Goal: Information Seeking & Learning: Learn about a topic

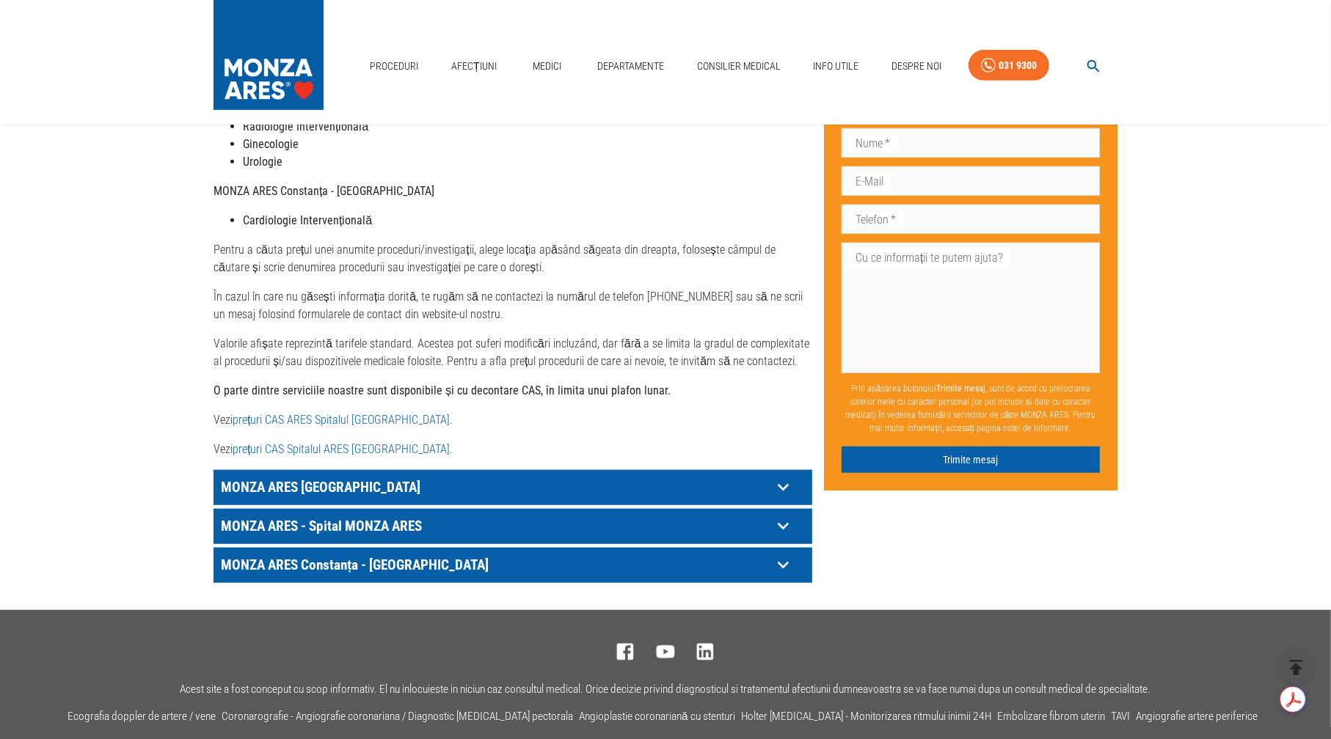
scroll to position [587, 0]
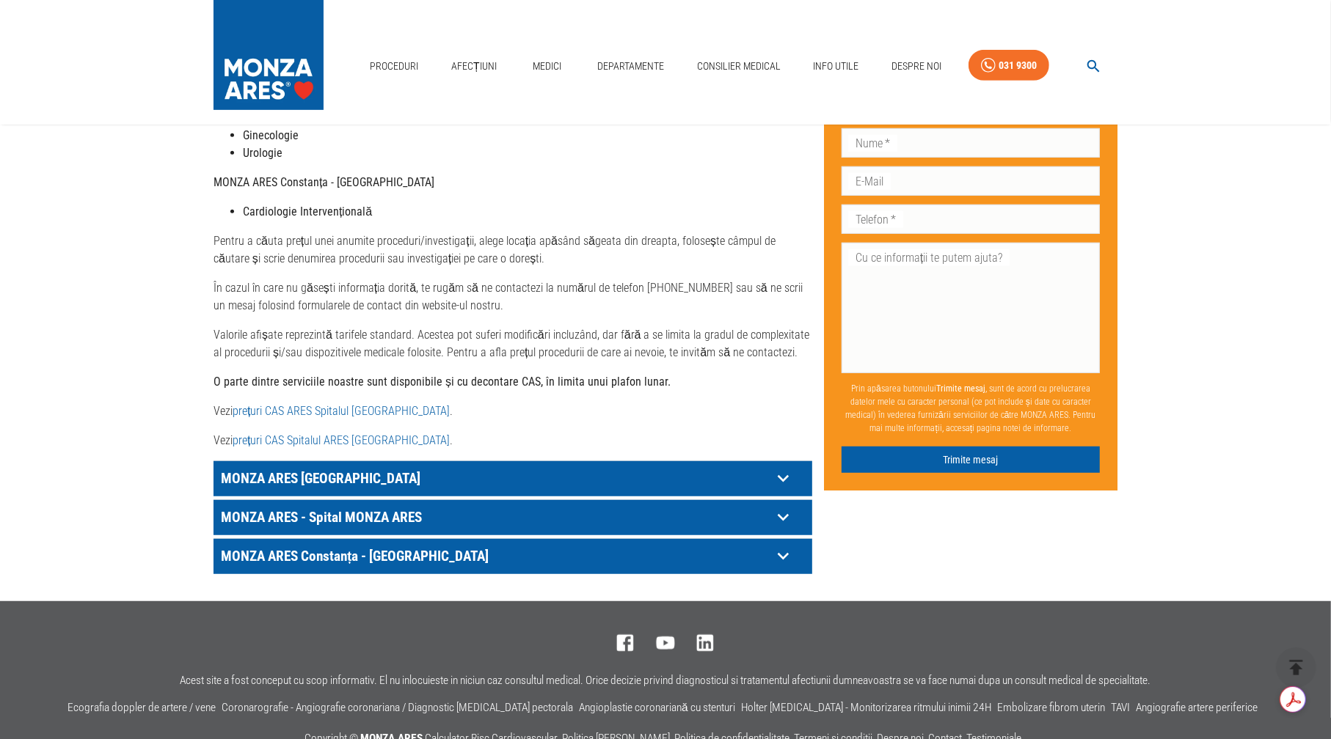
click at [345, 467] on p "MONZA ARES [GEOGRAPHIC_DATA]" at bounding box center [494, 478] width 555 height 23
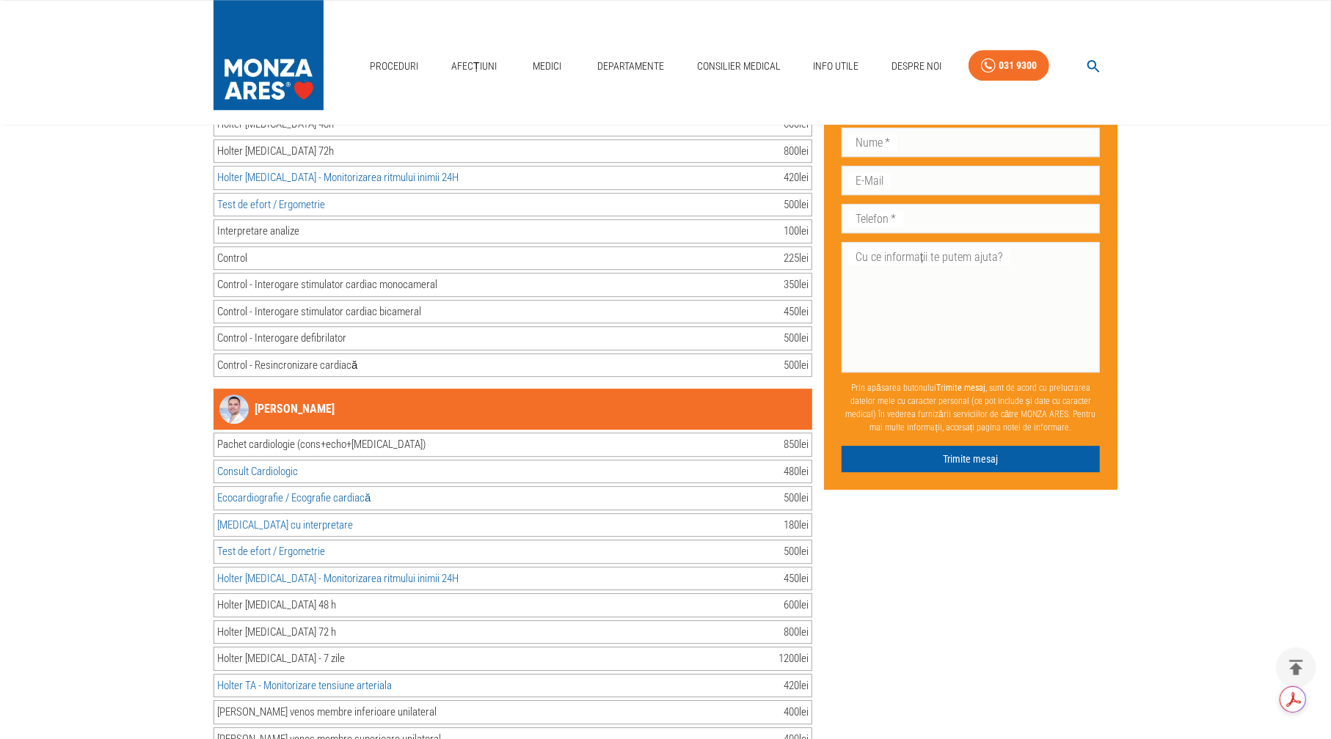
scroll to position [3521, 0]
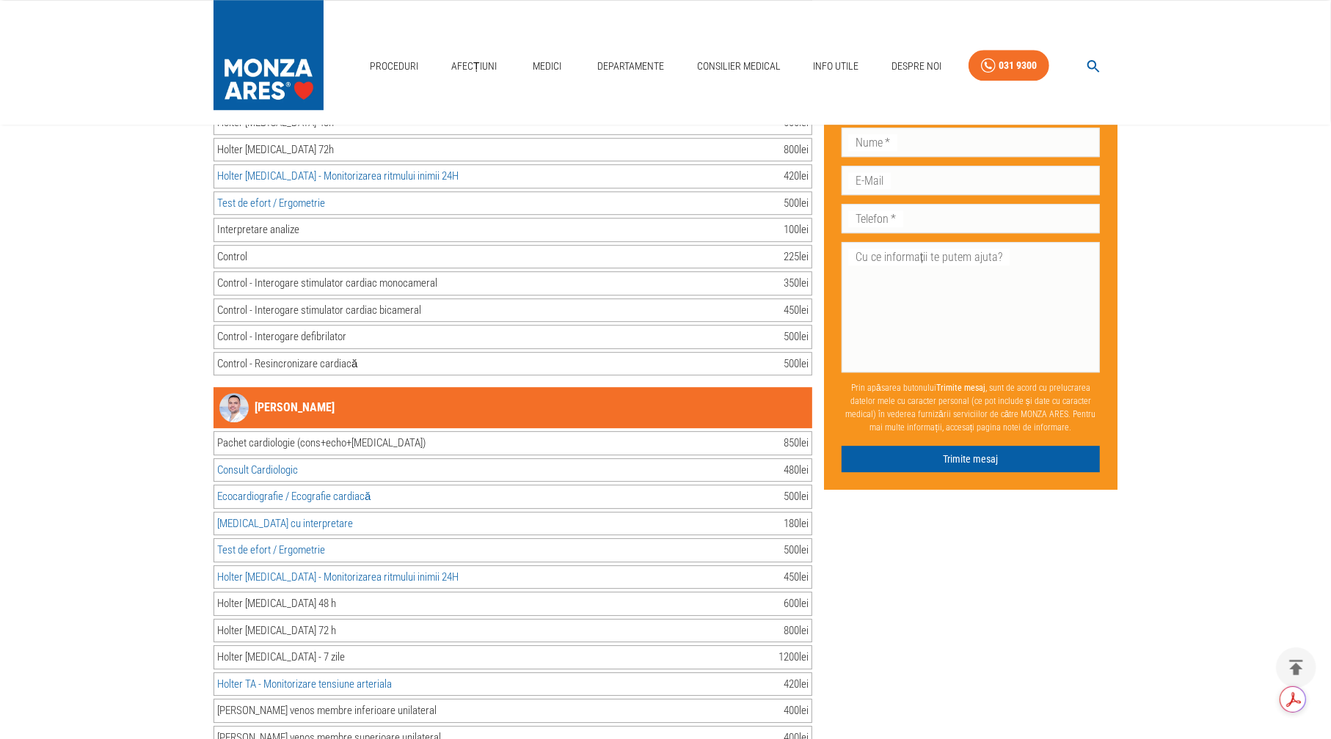
click at [274, 393] on link "[PERSON_NAME]" at bounding box center [276, 407] width 115 height 29
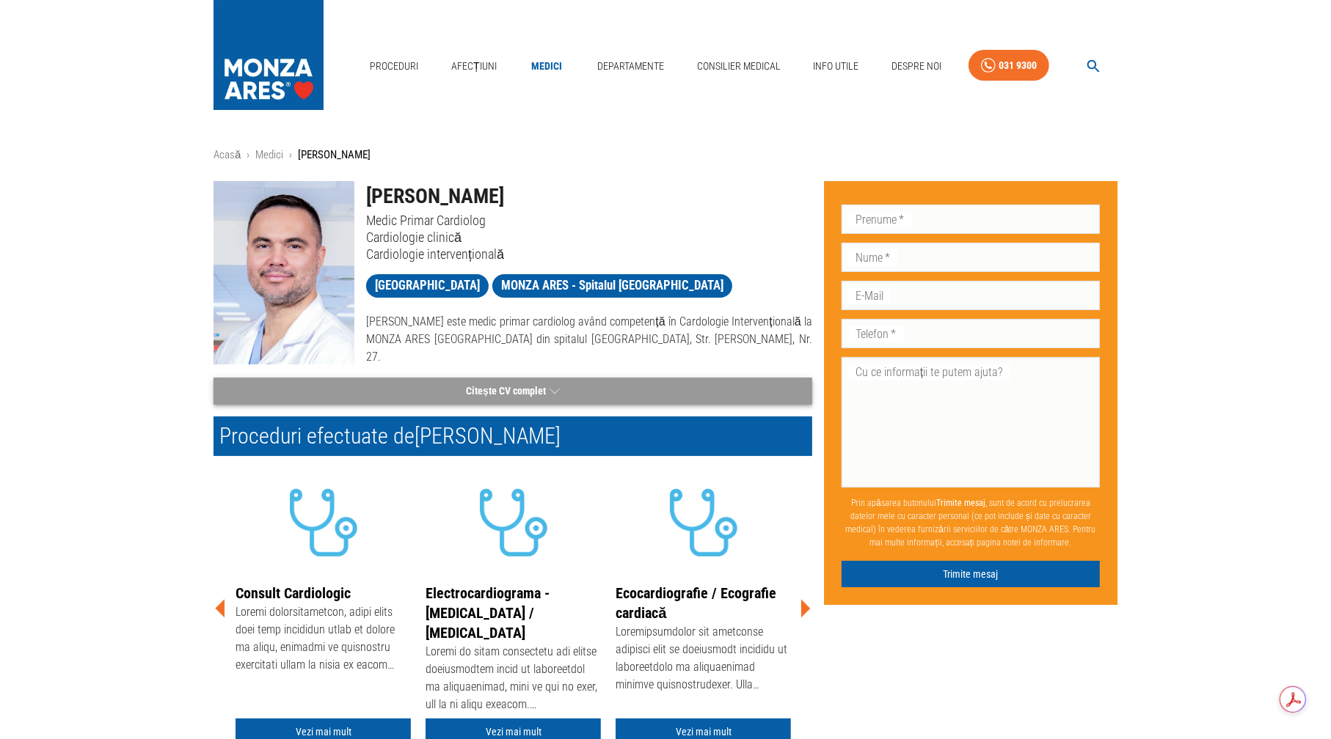
click at [494, 389] on button "Citește CV complet" at bounding box center [512, 391] width 599 height 27
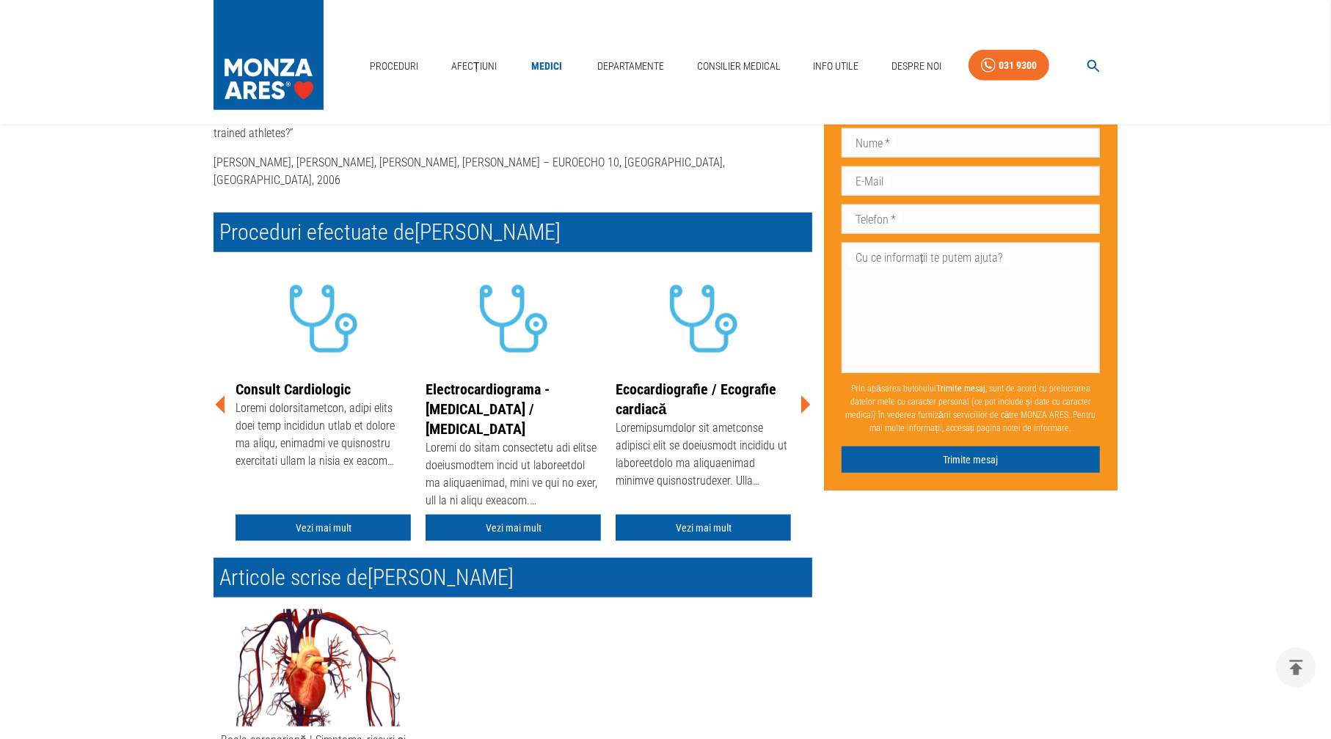
scroll to position [1174, 0]
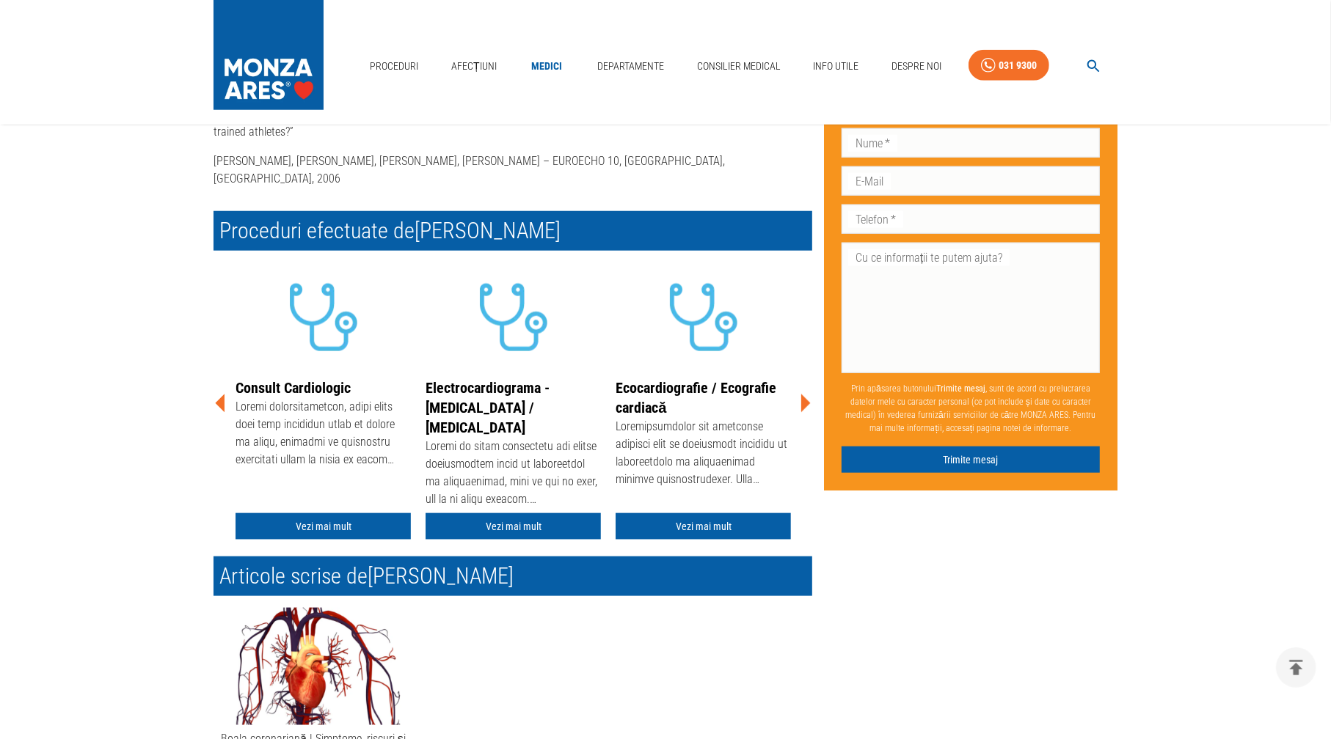
click at [806, 395] on icon at bounding box center [806, 404] width 10 height 18
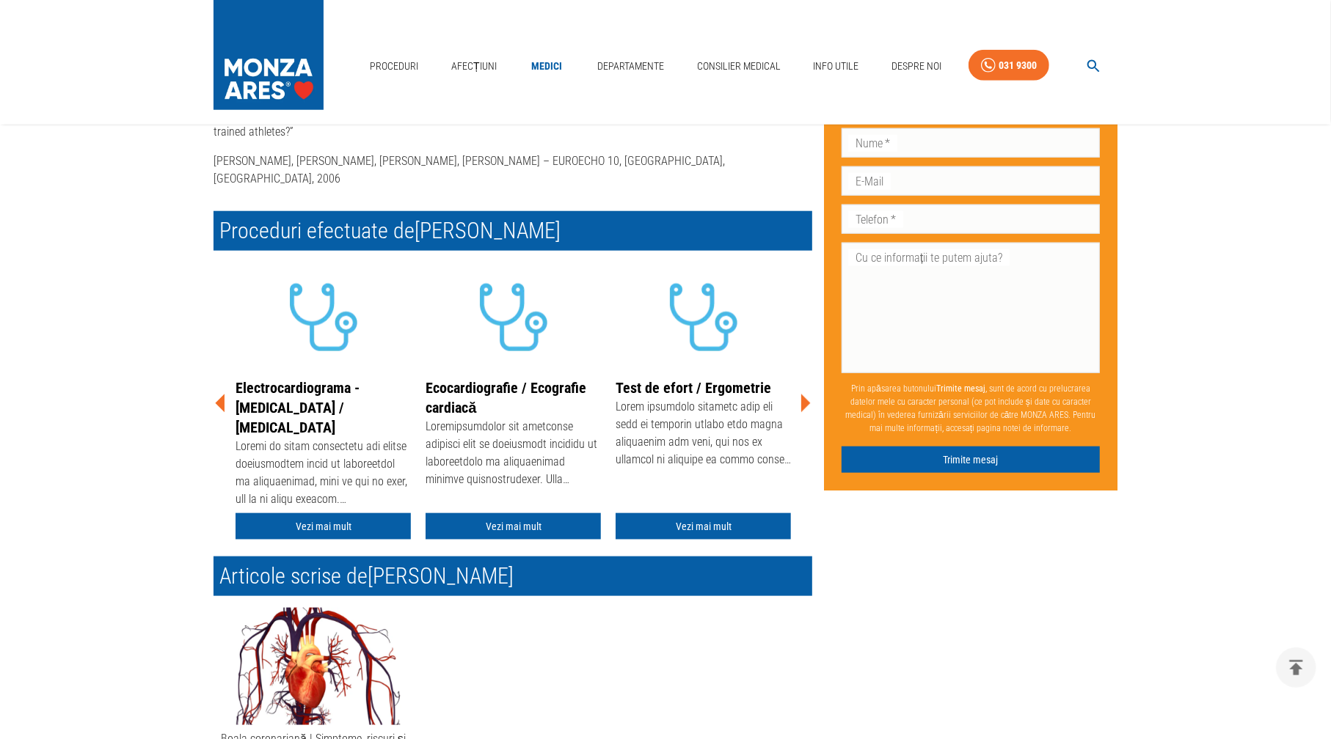
click at [806, 395] on icon at bounding box center [806, 404] width 10 height 18
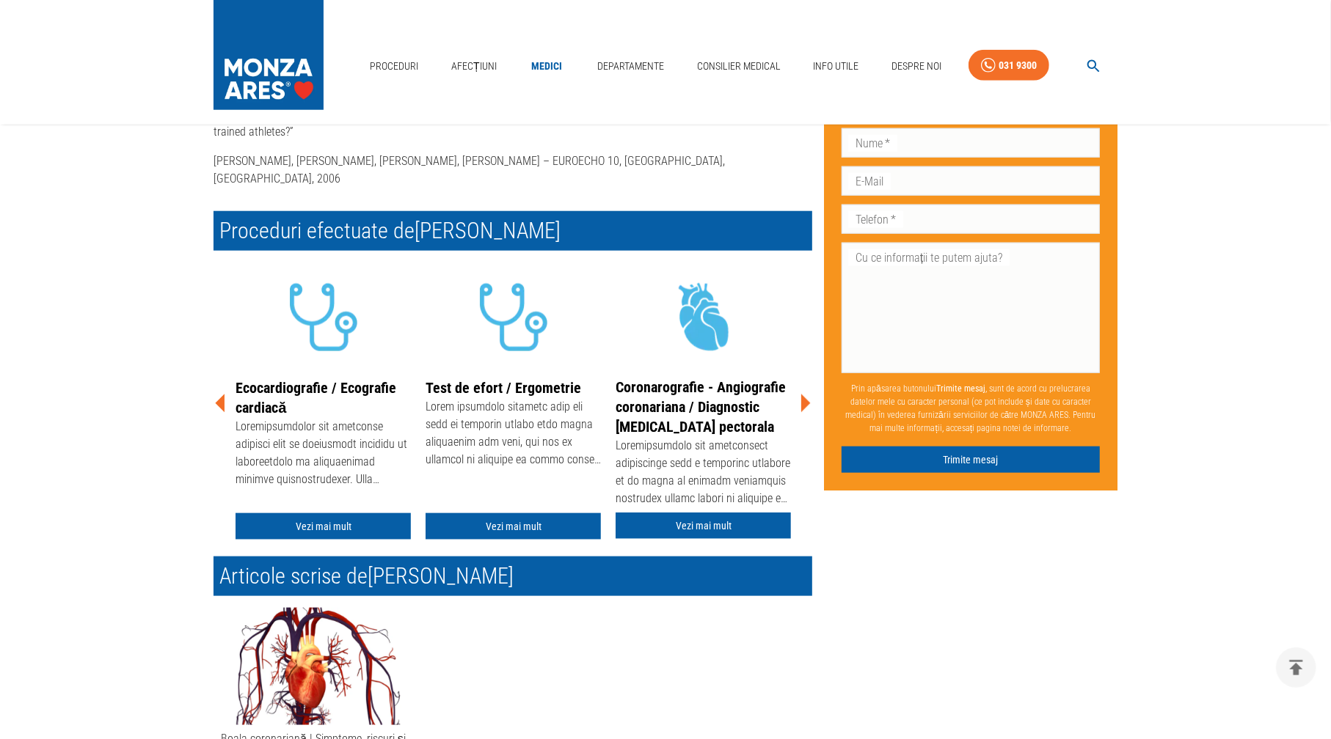
click at [806, 395] on icon at bounding box center [806, 404] width 10 height 18
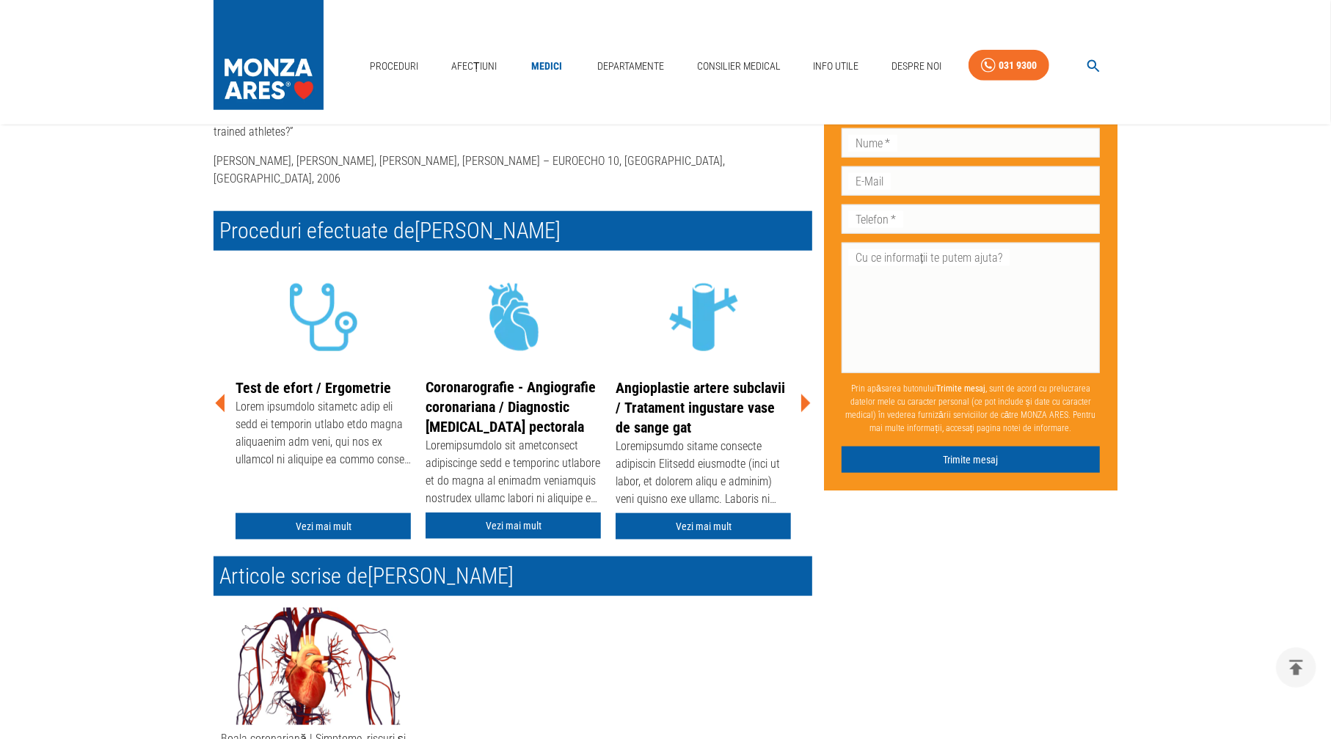
click at [806, 395] on icon at bounding box center [806, 404] width 10 height 18
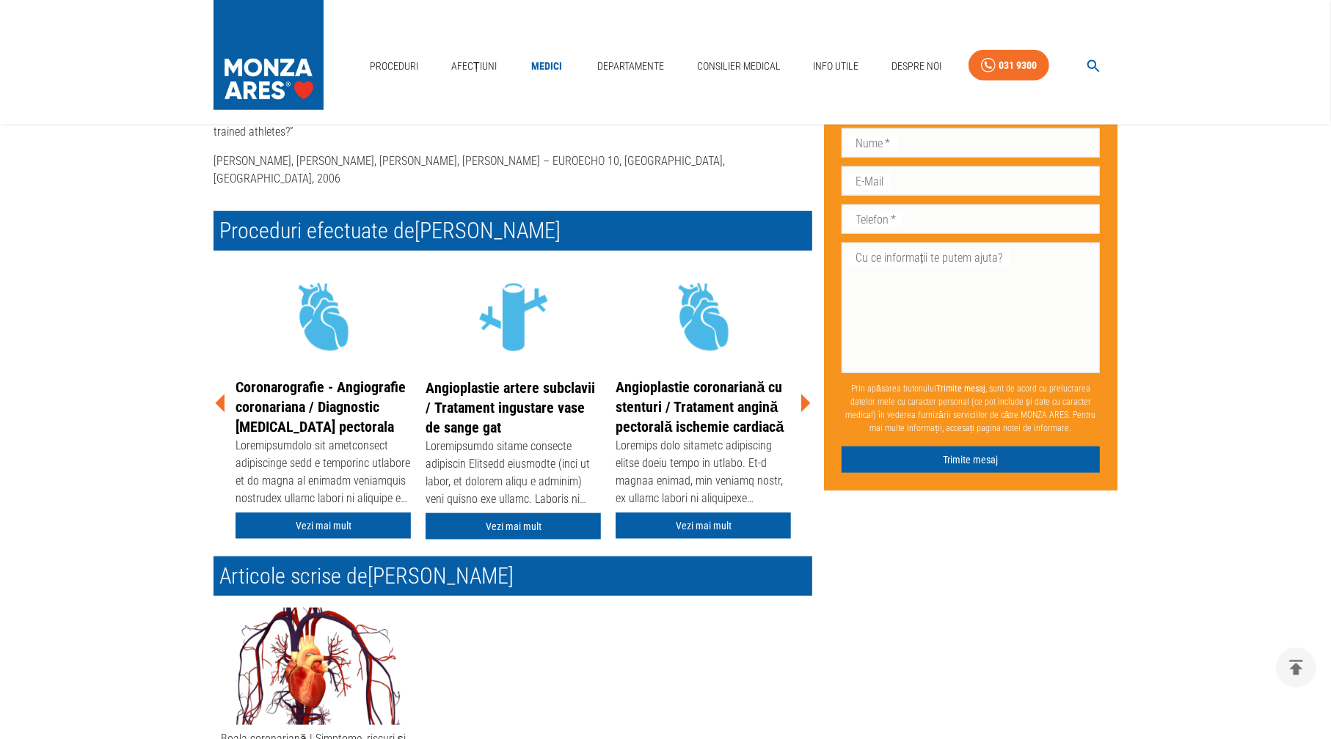
click at [806, 395] on icon at bounding box center [806, 404] width 10 height 18
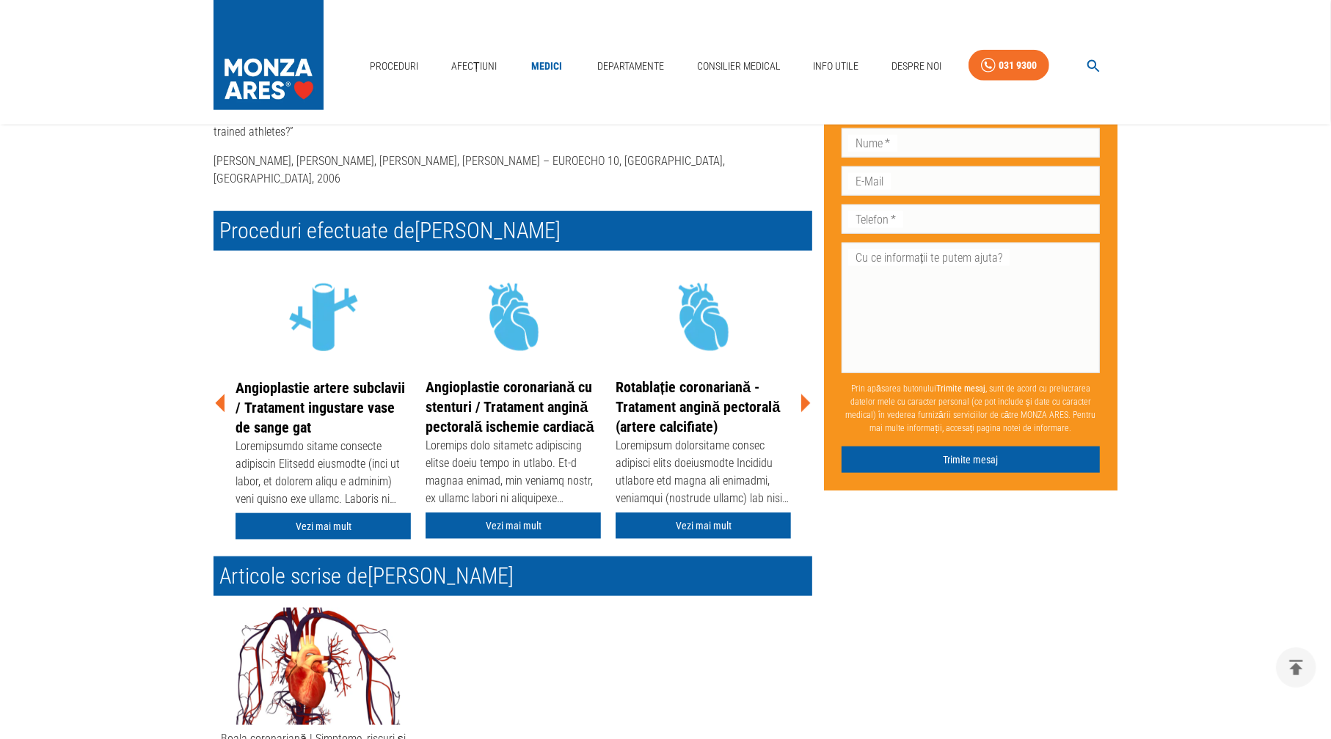
click at [806, 395] on icon at bounding box center [806, 404] width 10 height 18
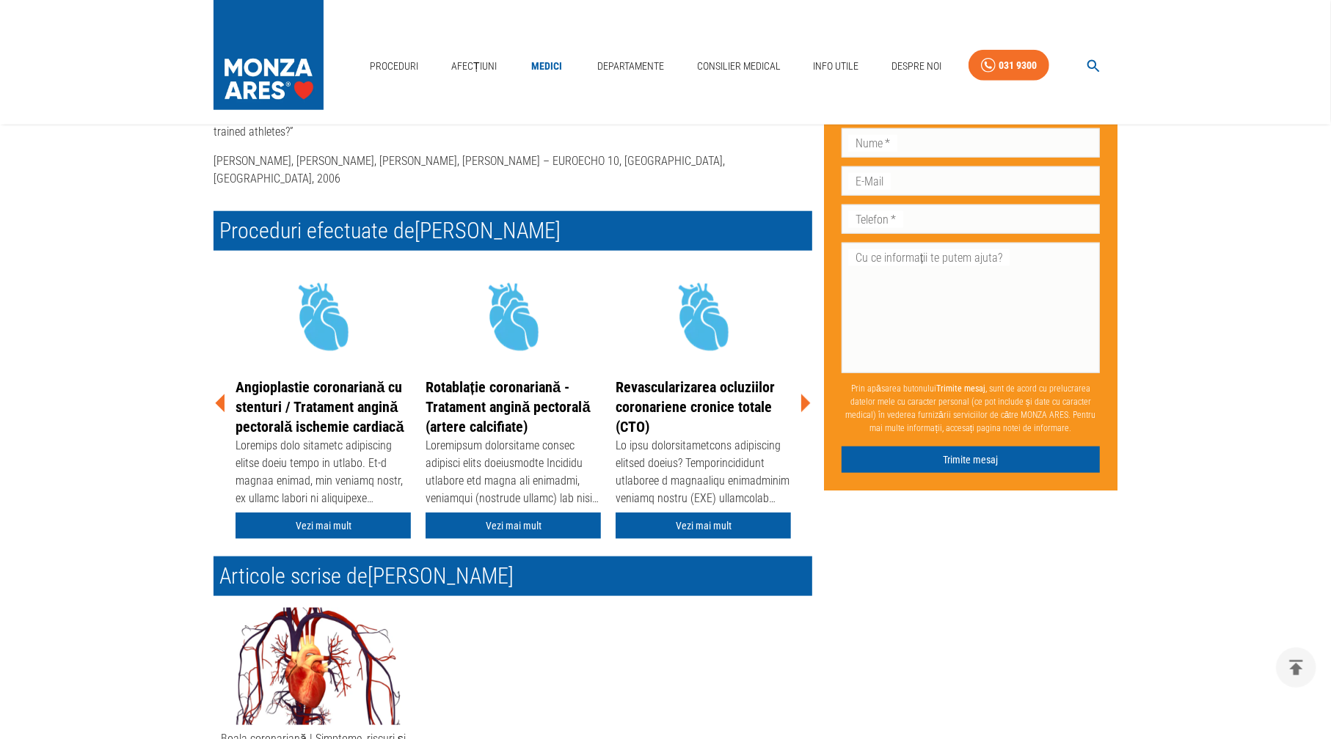
click at [806, 395] on icon at bounding box center [806, 404] width 10 height 18
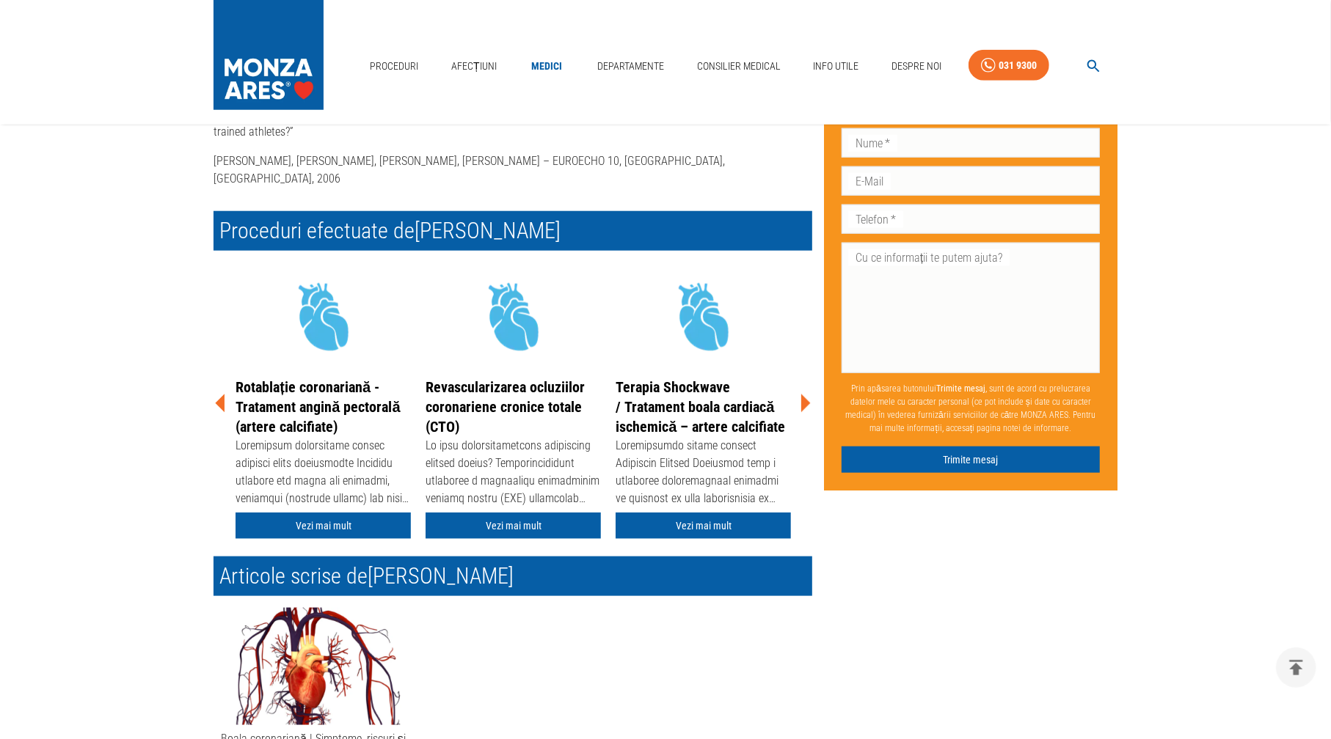
click at [806, 395] on icon at bounding box center [806, 404] width 10 height 18
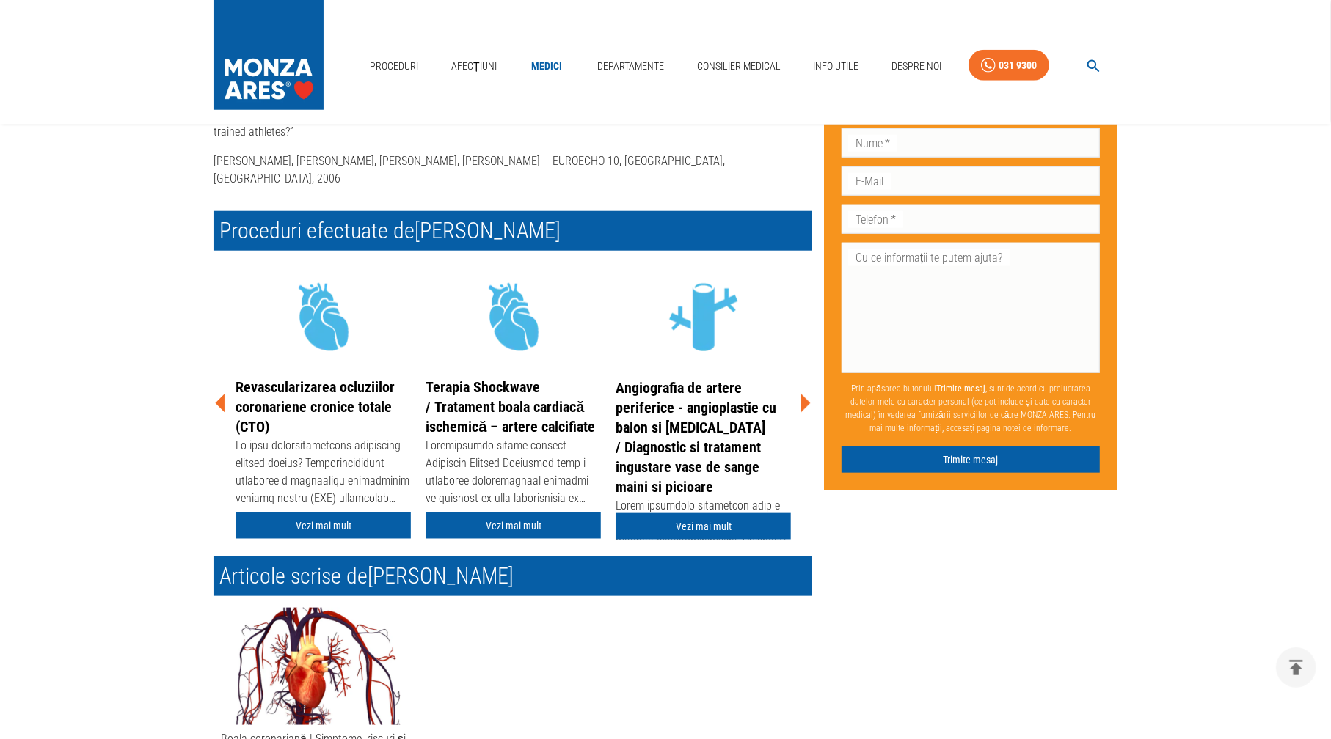
click at [806, 395] on icon at bounding box center [806, 404] width 10 height 18
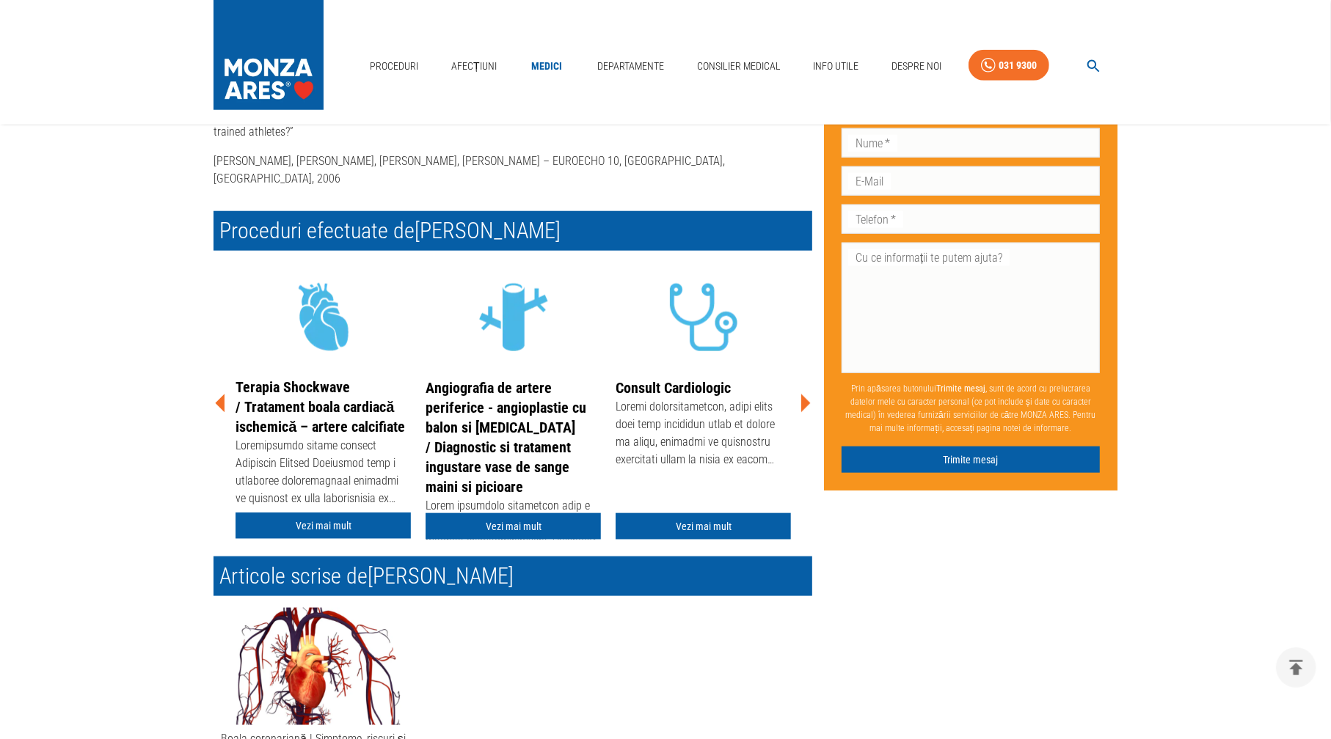
click at [806, 395] on icon at bounding box center [806, 404] width 10 height 18
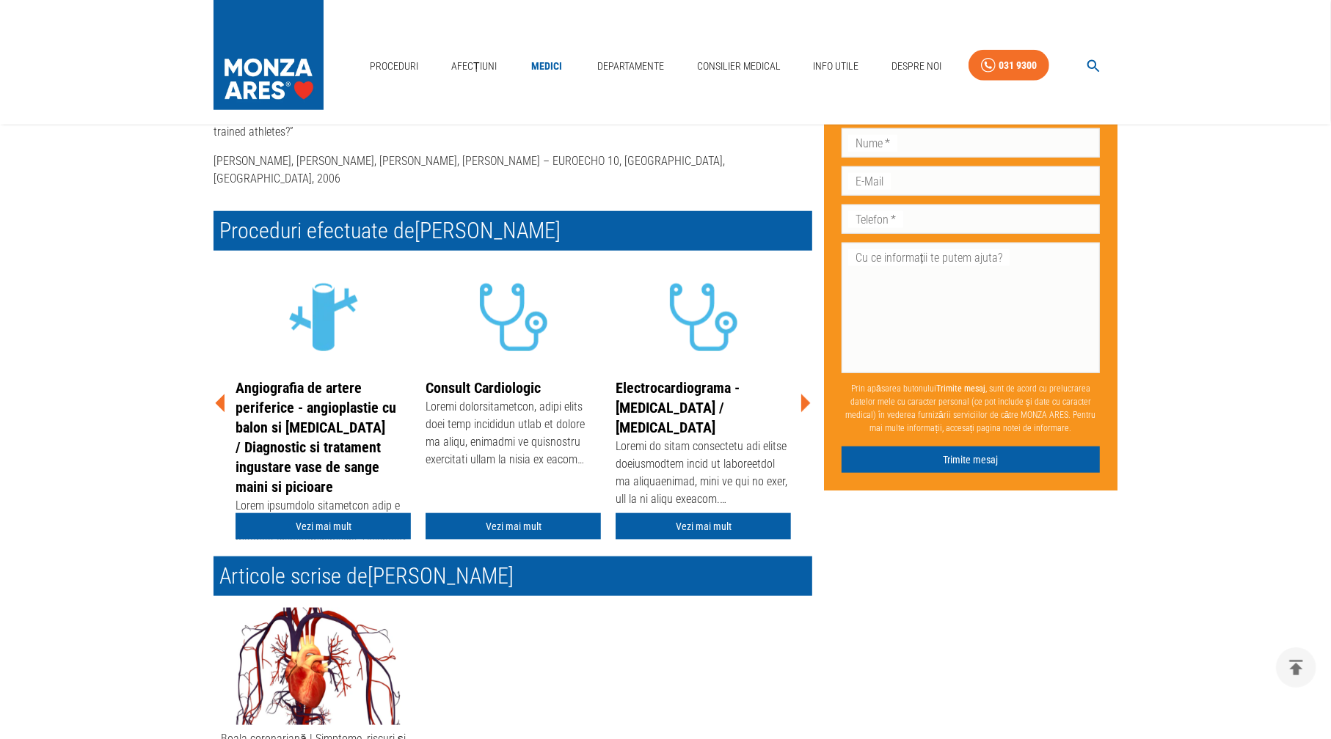
click at [806, 395] on icon at bounding box center [806, 404] width 10 height 18
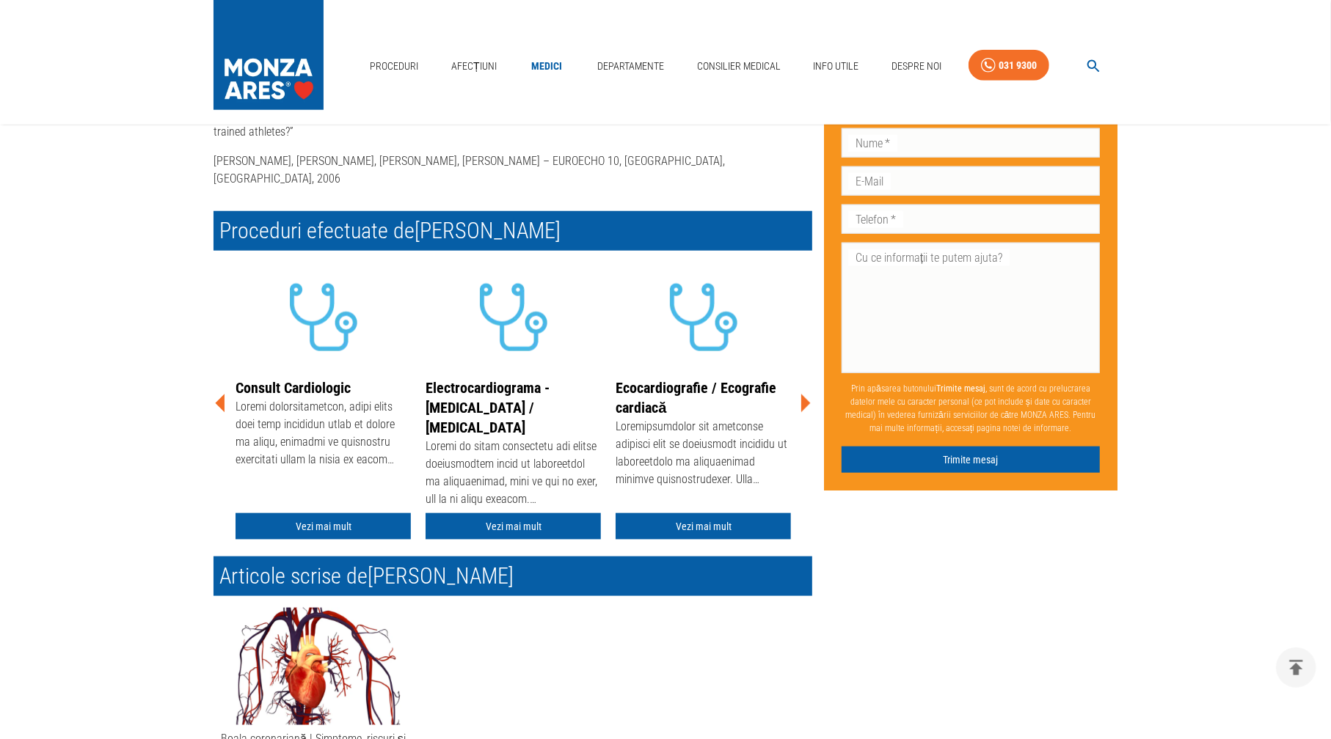
click at [806, 395] on icon at bounding box center [806, 404] width 10 height 18
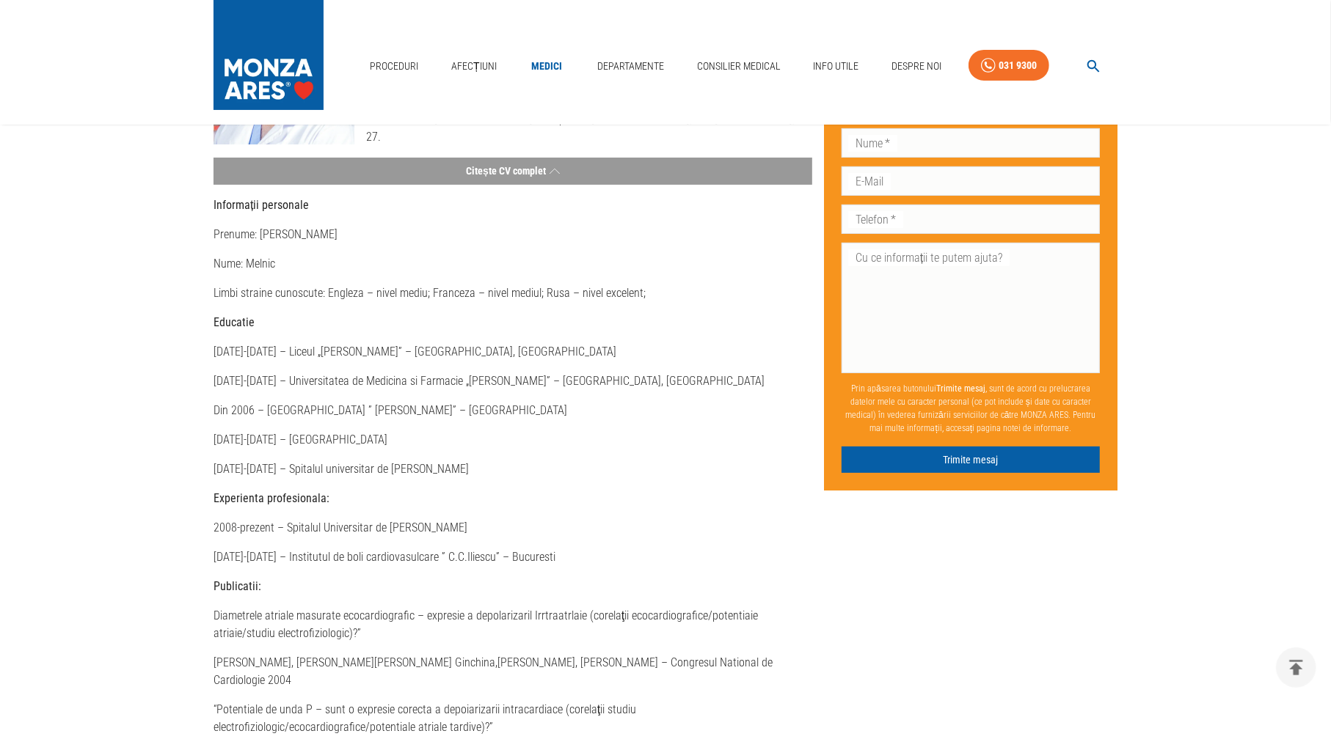
scroll to position [0, 0]
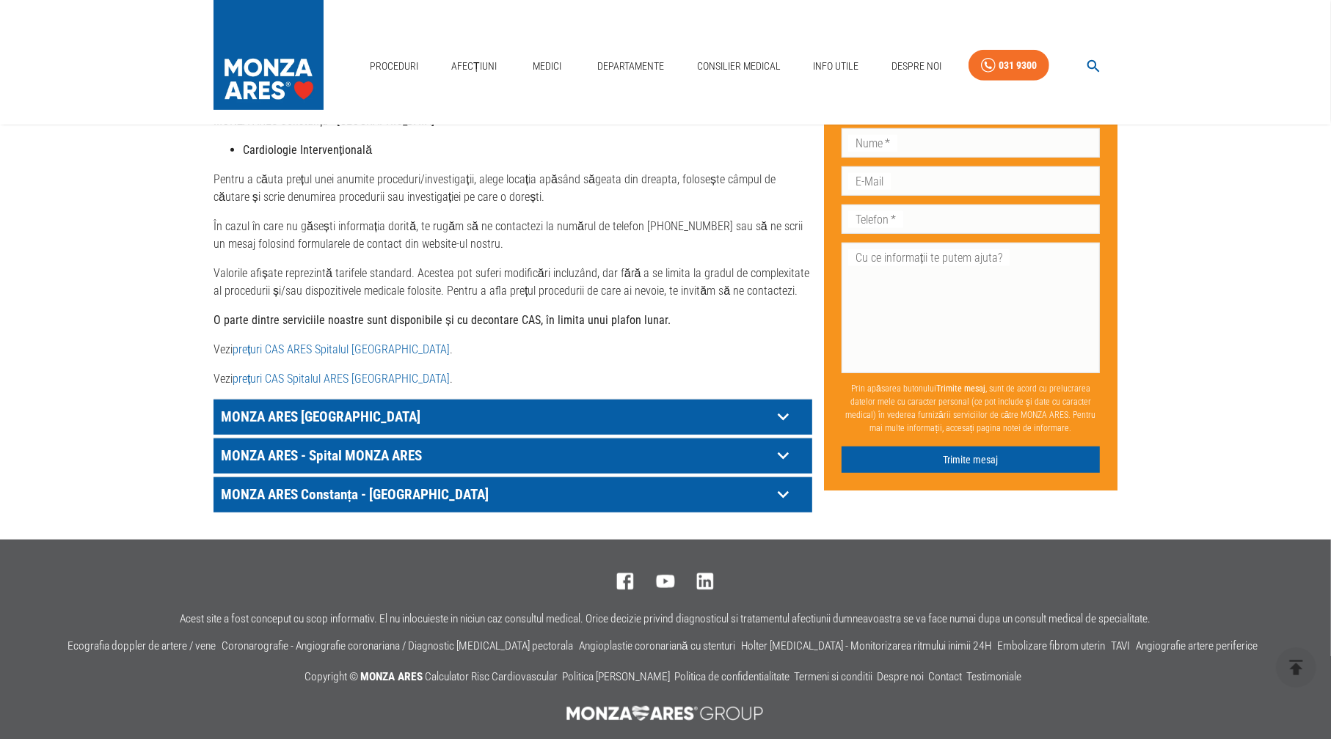
scroll to position [660, 0]
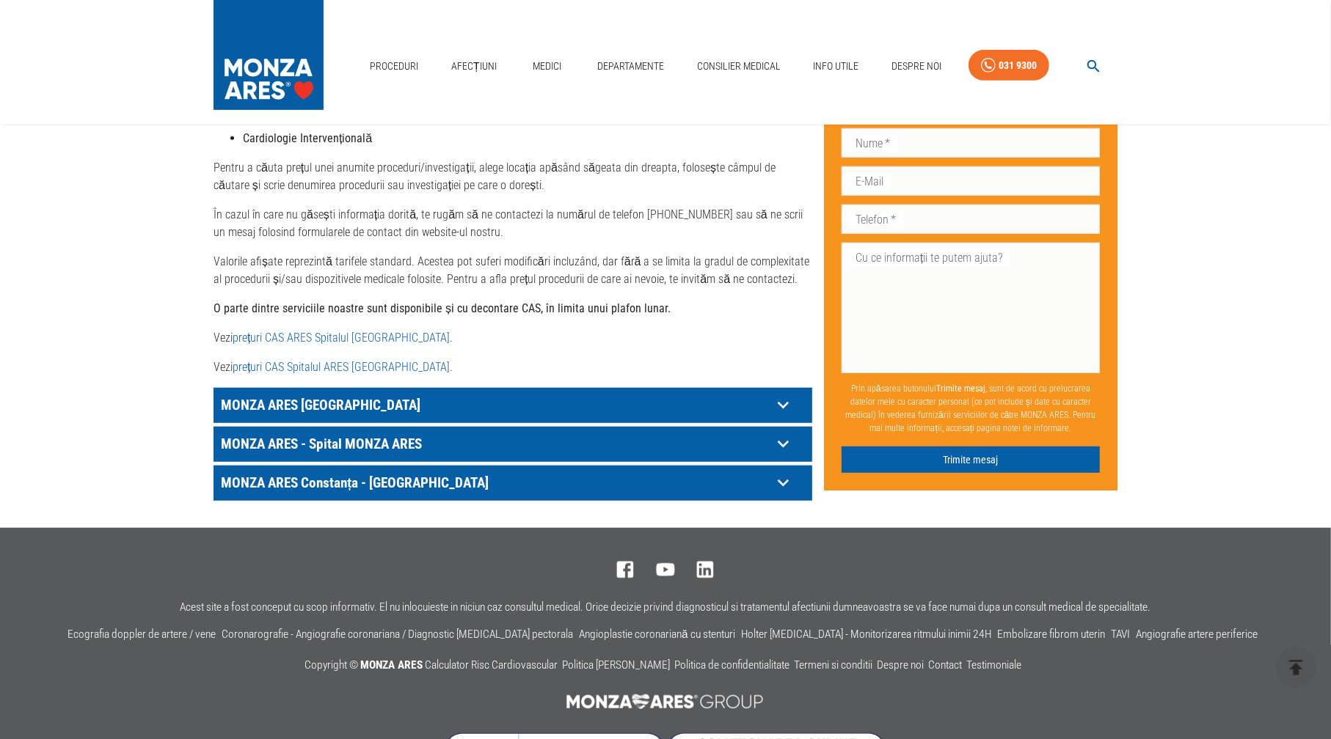
click at [285, 394] on p "MONZA ARES [GEOGRAPHIC_DATA]" at bounding box center [494, 405] width 555 height 23
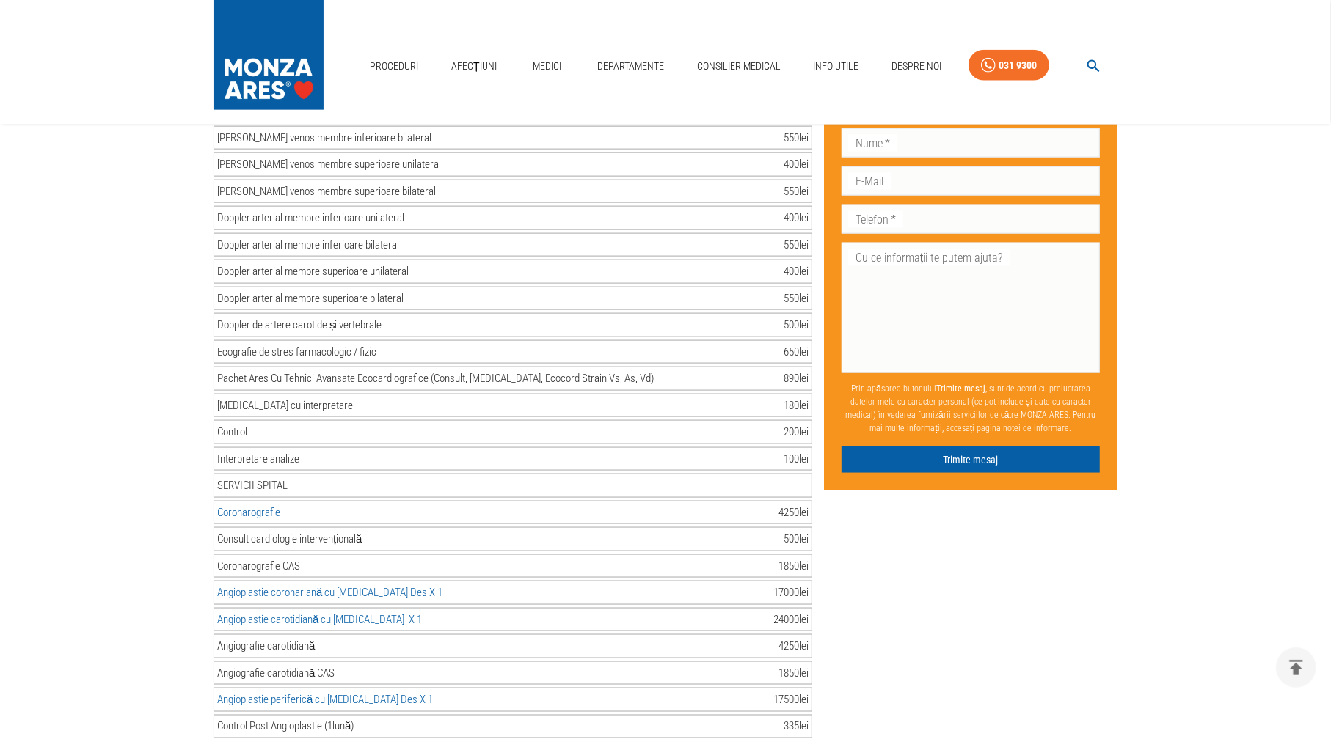
scroll to position [1614, 0]
